Goal: Task Accomplishment & Management: Use online tool/utility

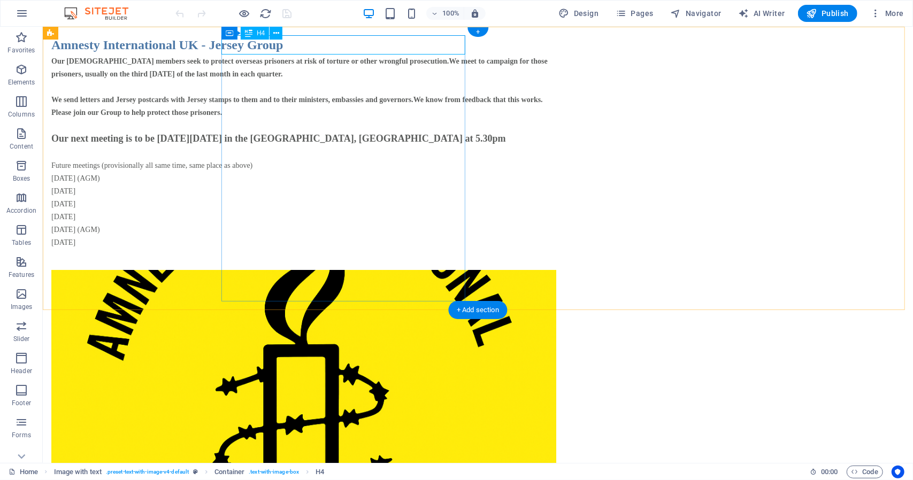
click at [363, 45] on div "Amnesty International UK - Jersey Group" at bounding box center [303, 44] width 505 height 19
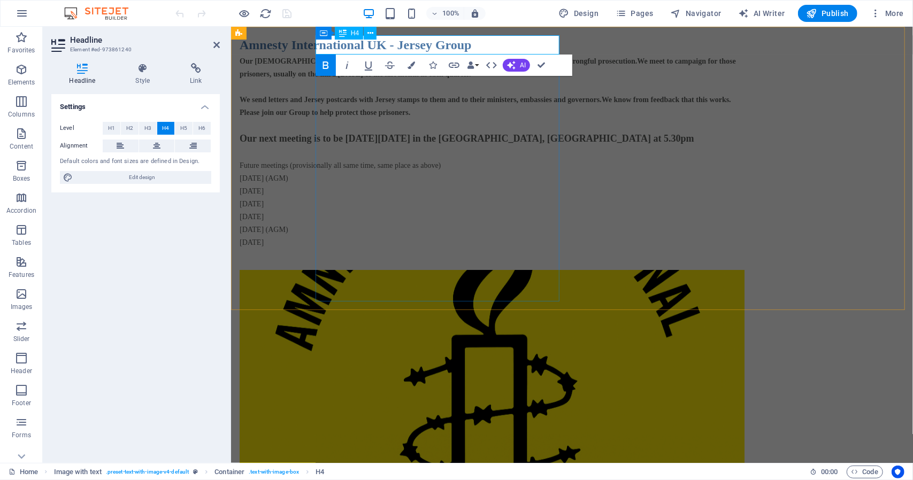
click at [457, 45] on strong "Amnesty International UK - Jersey Group" at bounding box center [355, 44] width 232 height 14
drag, startPoint x: 445, startPoint y: 41, endPoint x: 470, endPoint y: 42, distance: 25.7
click at [470, 42] on strong "Amnesty International UK - Jersey Group" at bounding box center [355, 44] width 232 height 14
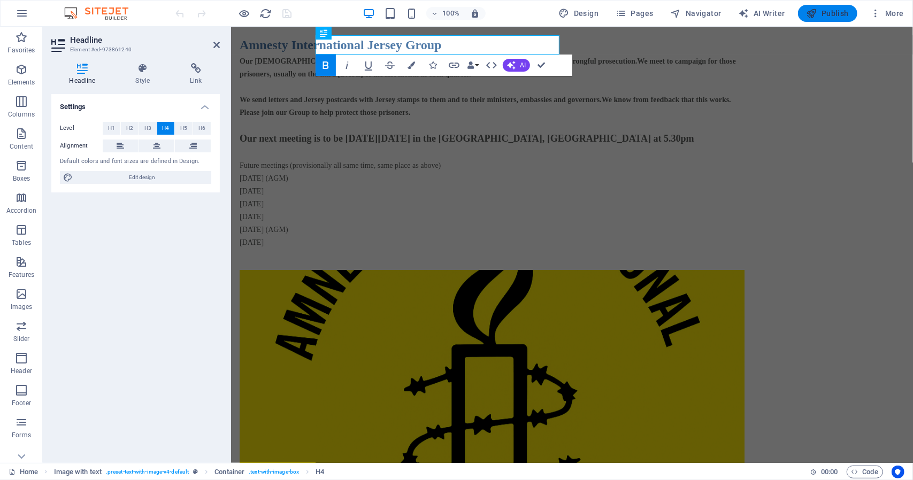
click at [813, 13] on icon "button" at bounding box center [812, 13] width 11 height 11
checkbox input "false"
